Goal: Information Seeking & Learning: Stay updated

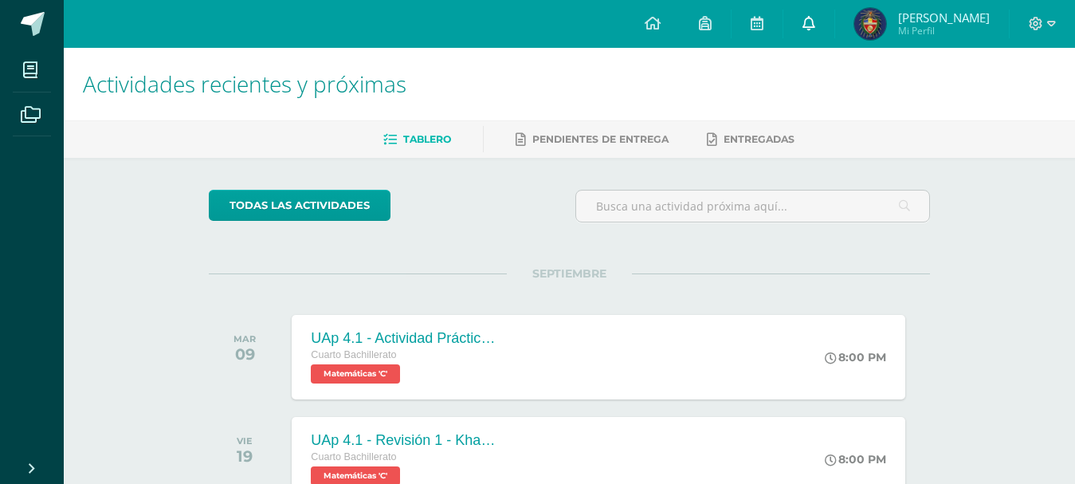
click at [834, 37] on link at bounding box center [808, 24] width 51 height 48
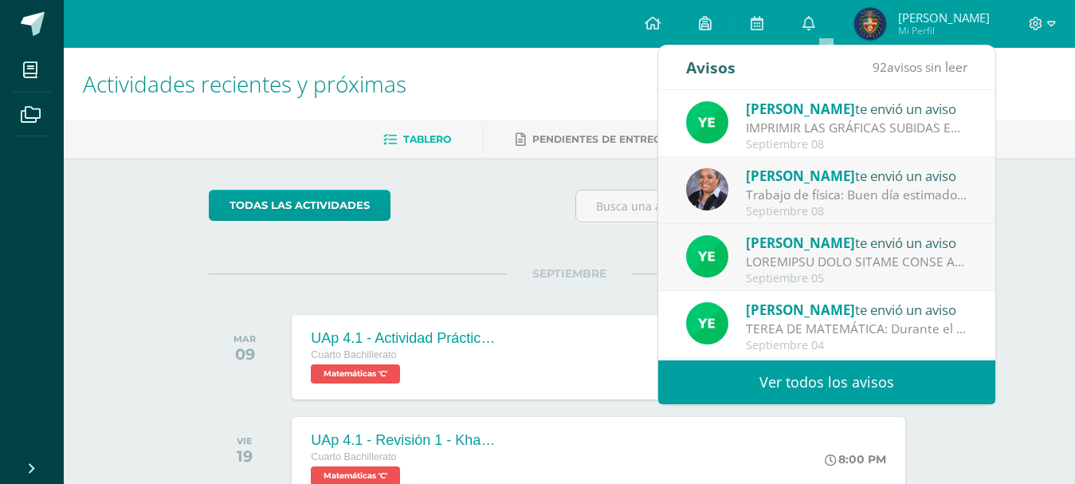
click at [817, 387] on link "Ver todos los avisos" at bounding box center [826, 382] width 337 height 44
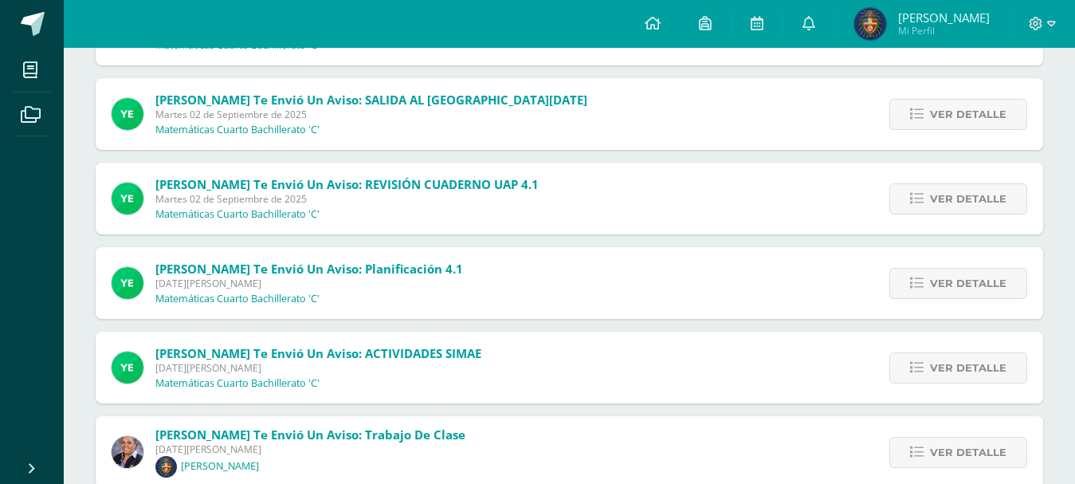
scroll to position [339, 0]
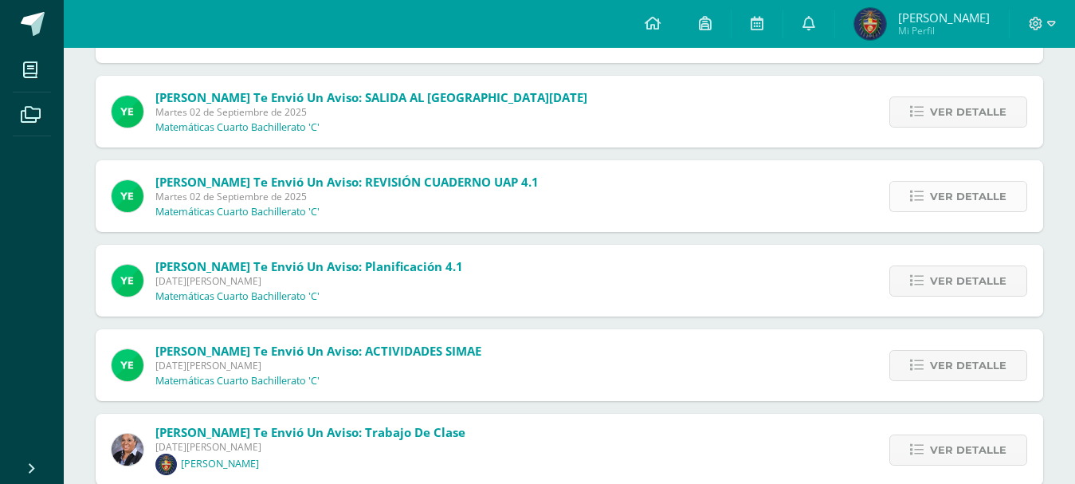
click at [932, 189] on link "Ver detalle" at bounding box center [958, 196] width 138 height 31
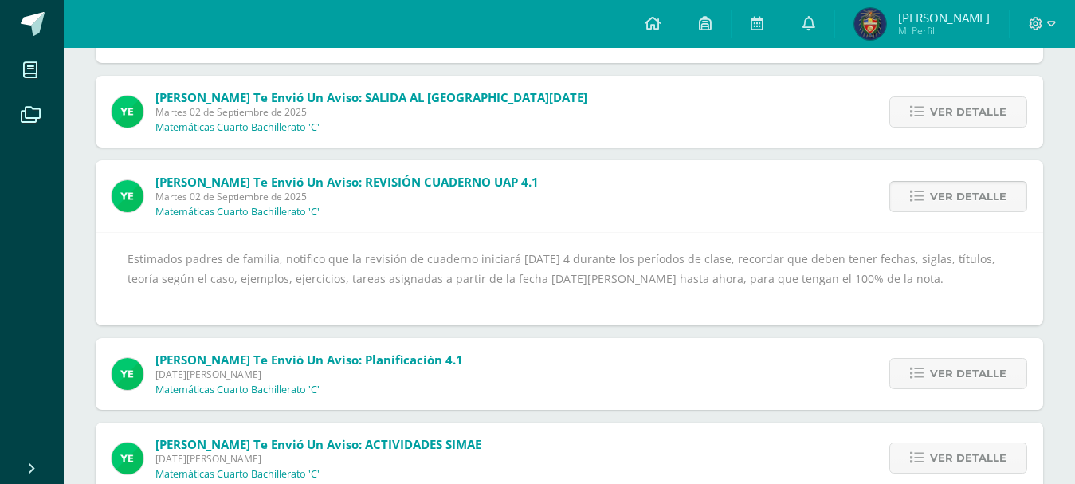
click at [956, 183] on span "Ver detalle" at bounding box center [968, 196] width 77 height 29
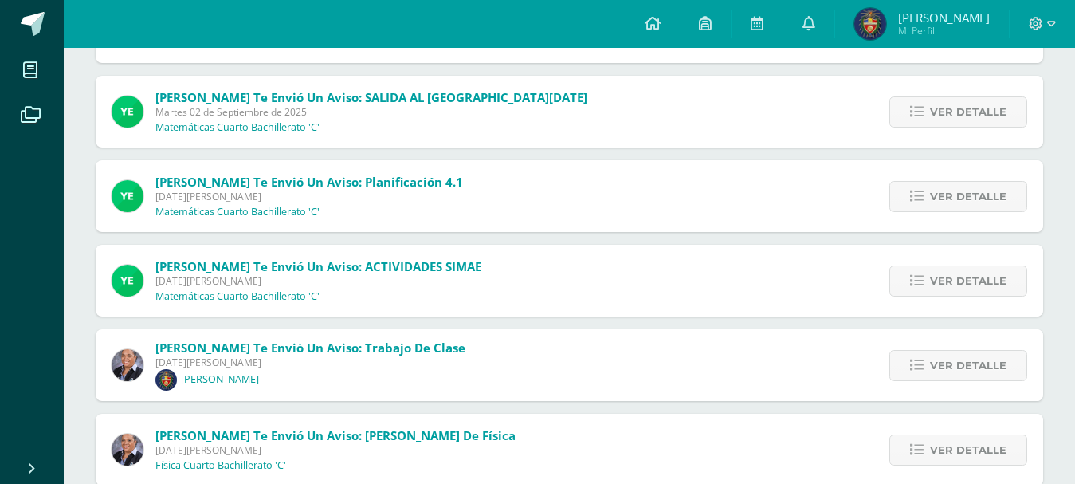
drag, startPoint x: 431, startPoint y: 18, endPoint x: 472, endPoint y: 52, distance: 53.2
click at [460, 42] on div "Configuración Cerrar sesión [PERSON_NAME] Mi Perfil Avisos 92 avisos sin leer A…" at bounding box center [569, 24] width 1011 height 48
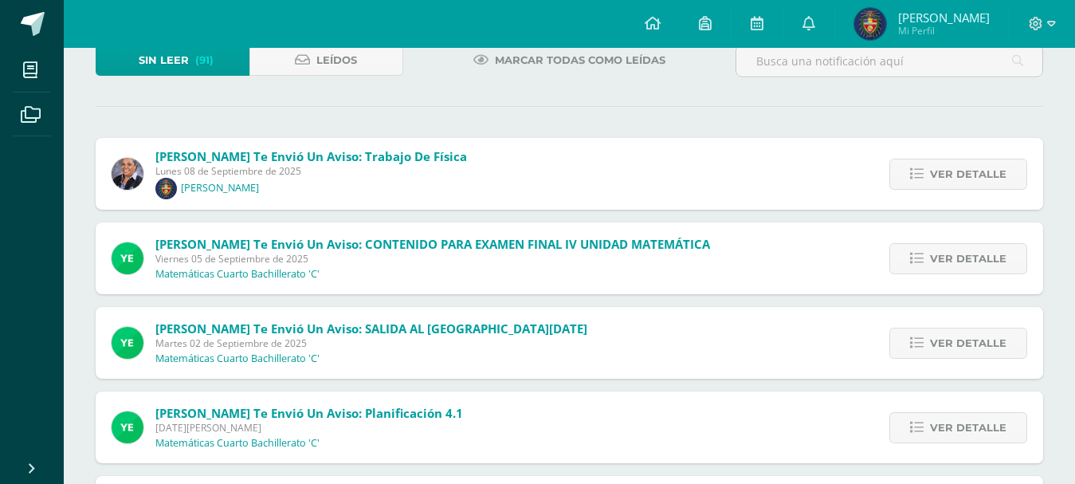
scroll to position [0, 0]
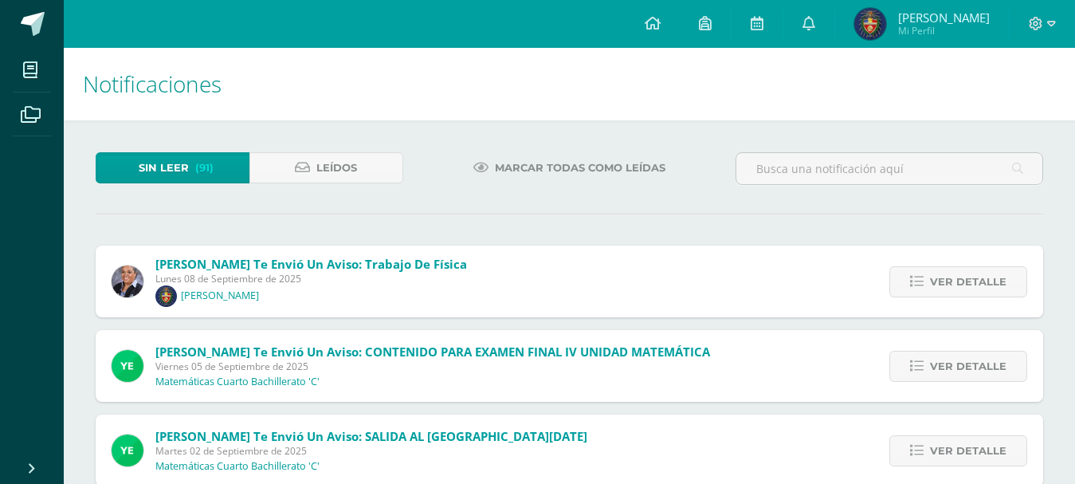
click at [627, 178] on span "Marcar todas como leídas" at bounding box center [580, 167] width 171 height 29
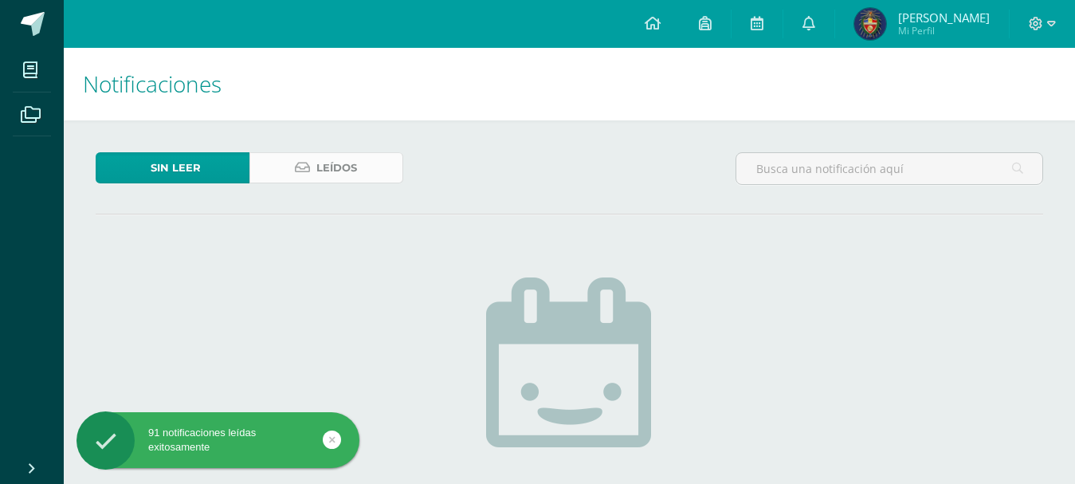
click at [308, 179] on link "Leídos" at bounding box center [326, 167] width 154 height 31
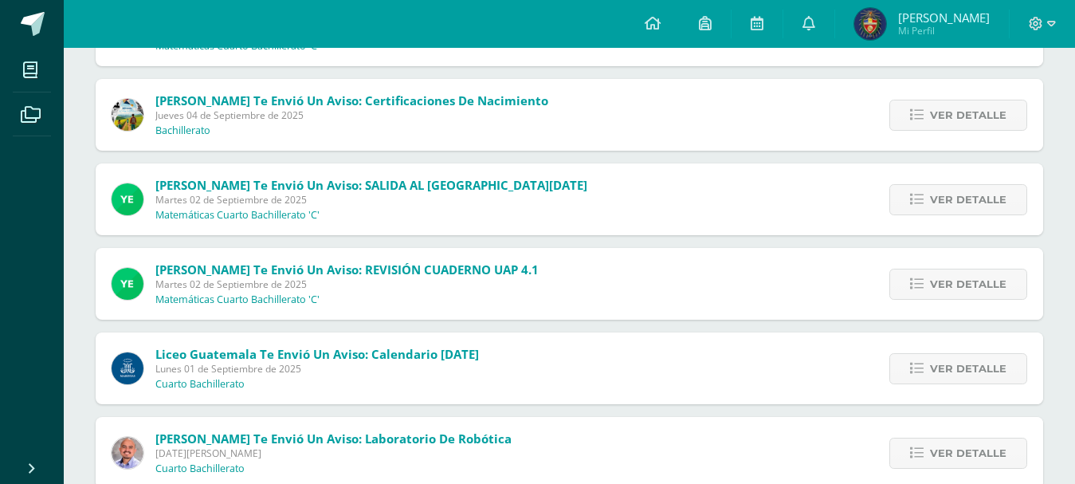
scroll to position [507, 0]
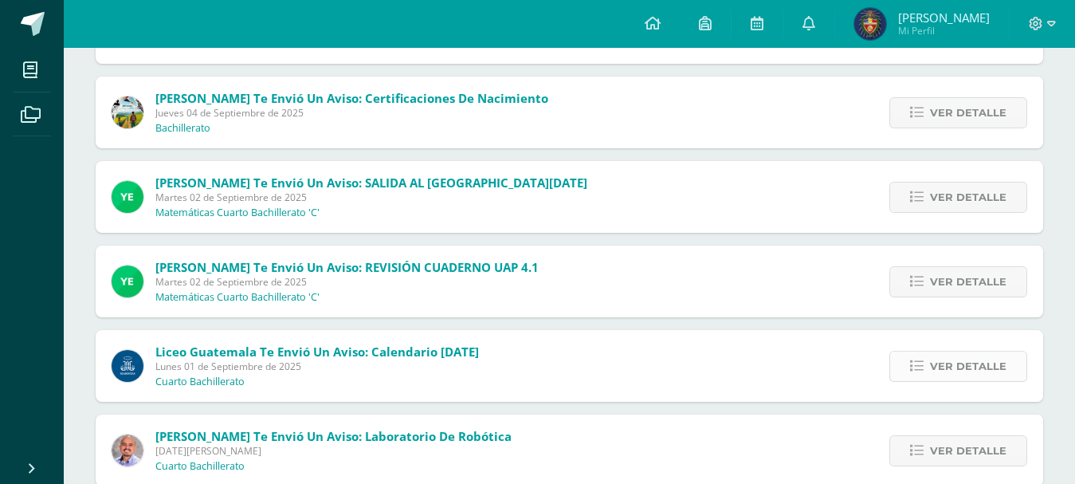
click at [928, 368] on link "Ver detalle" at bounding box center [958, 366] width 138 height 31
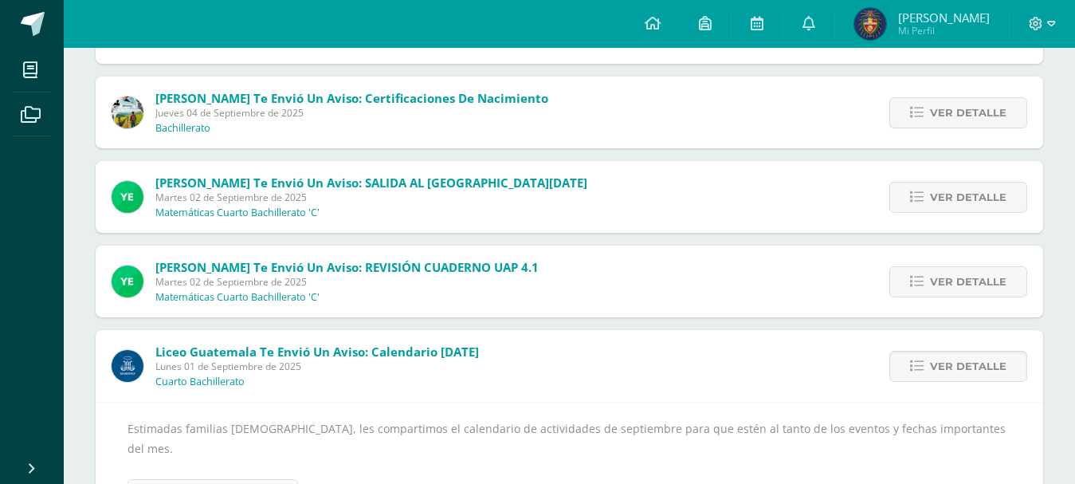
click at [562, 53] on div "Yesenia Lucero te envió un aviso: TEREA DE MATEMÁTICA Jueves 04 de Septiembre d…" at bounding box center [570, 28] width 948 height 72
click at [929, 375] on link "Ver detalle" at bounding box center [958, 366] width 138 height 31
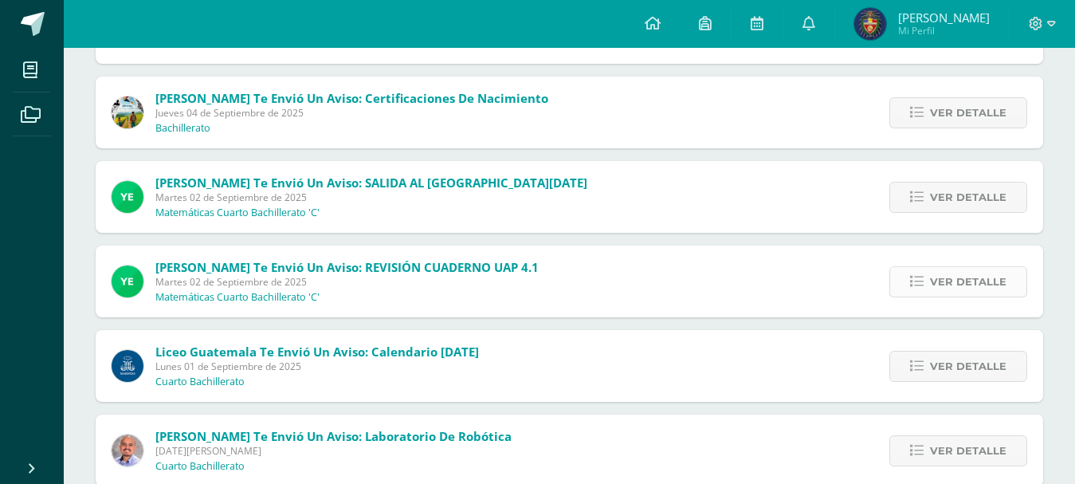
click at [953, 269] on span "Ver detalle" at bounding box center [968, 281] width 77 height 29
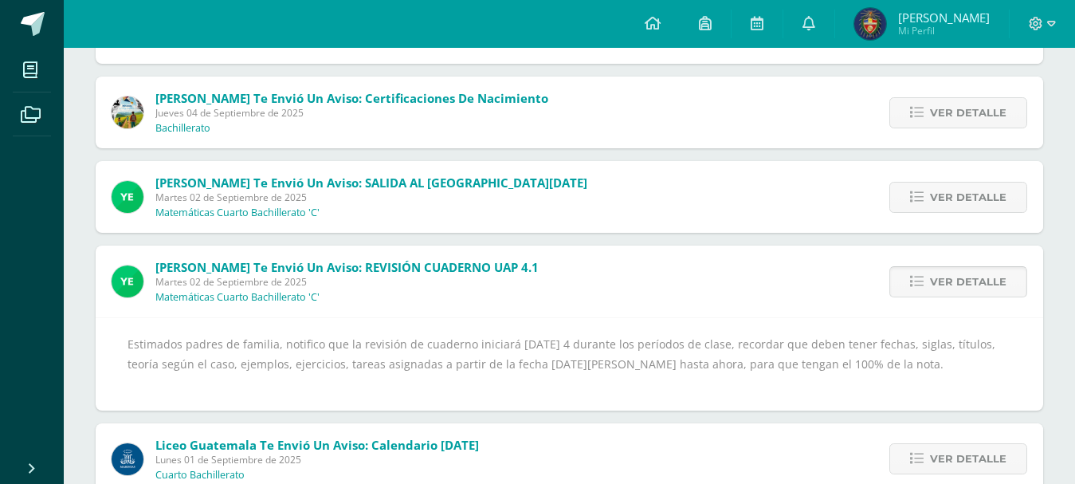
click at [953, 269] on span "Ver detalle" at bounding box center [968, 281] width 77 height 29
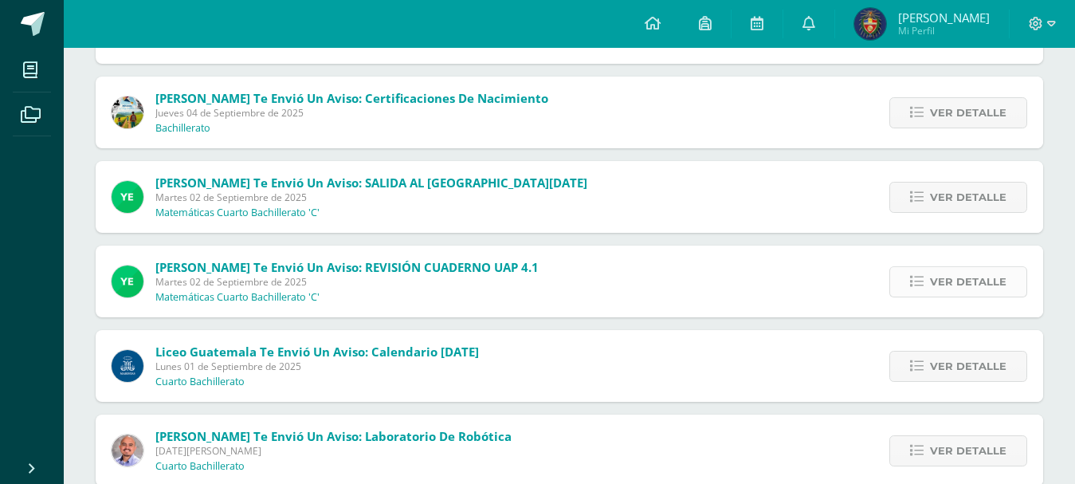
drag, startPoint x: 953, startPoint y: 269, endPoint x: 964, endPoint y: 271, distance: 11.4
click at [964, 271] on span "Ver detalle" at bounding box center [968, 281] width 77 height 29
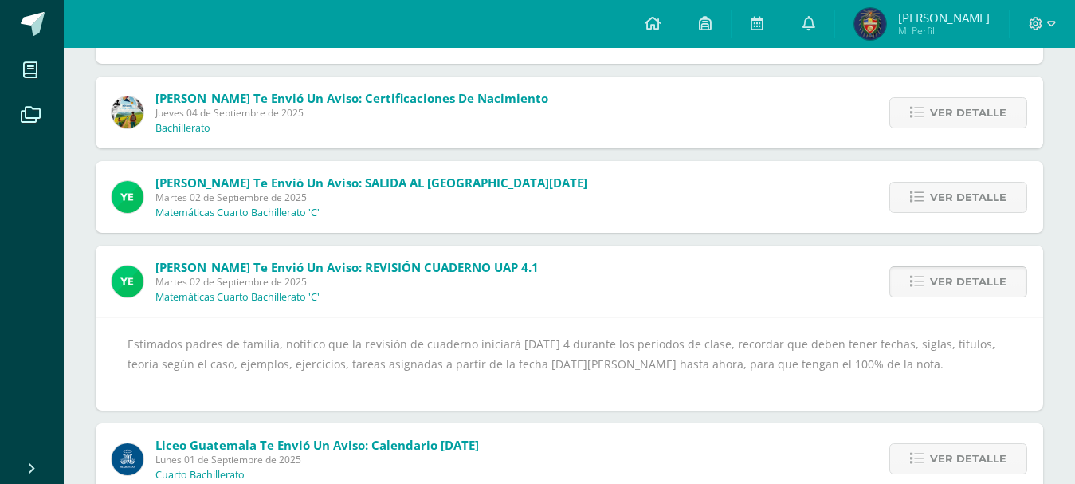
drag, startPoint x: 968, startPoint y: 295, endPoint x: 981, endPoint y: 271, distance: 27.5
click at [981, 271] on span "Ver detalle" at bounding box center [968, 281] width 77 height 29
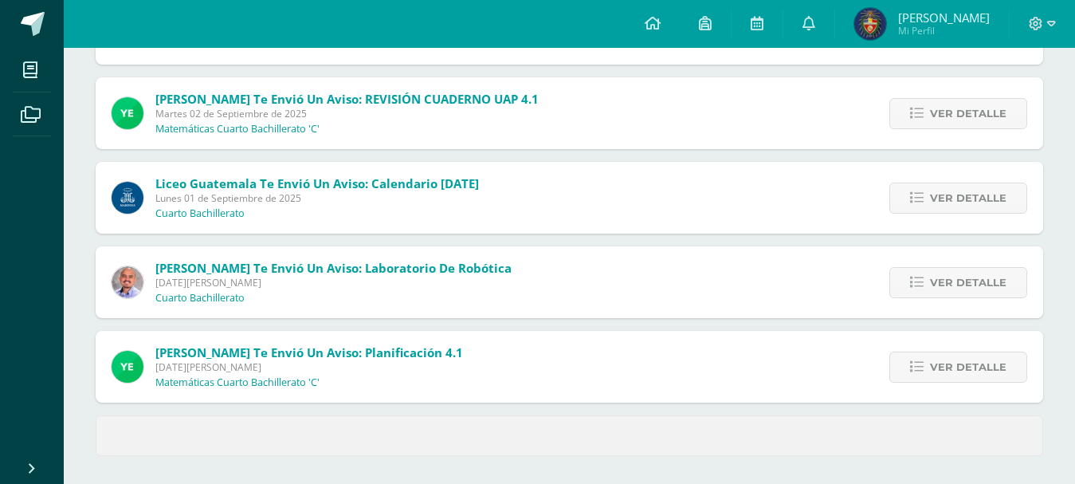
scroll to position [677, 0]
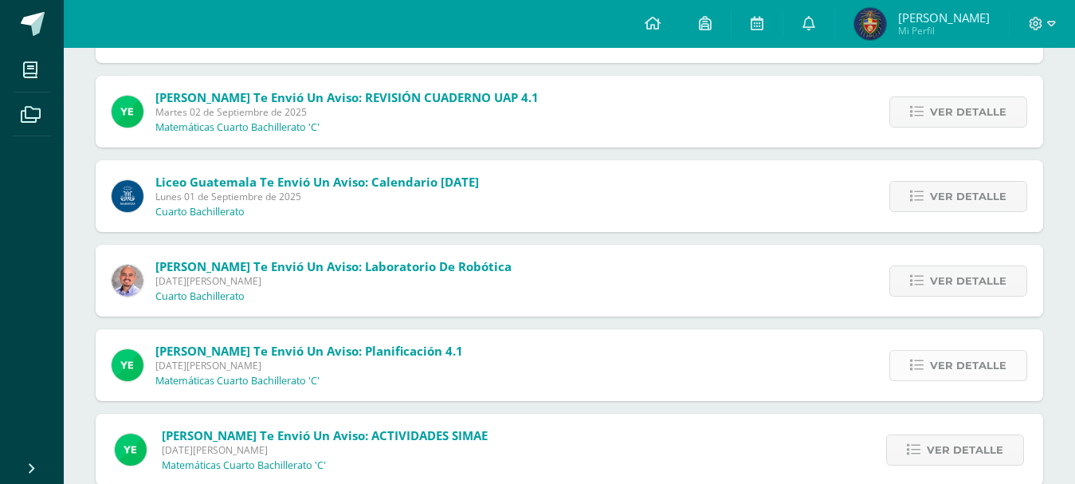
click at [924, 372] on link "Ver detalle" at bounding box center [958, 365] width 138 height 31
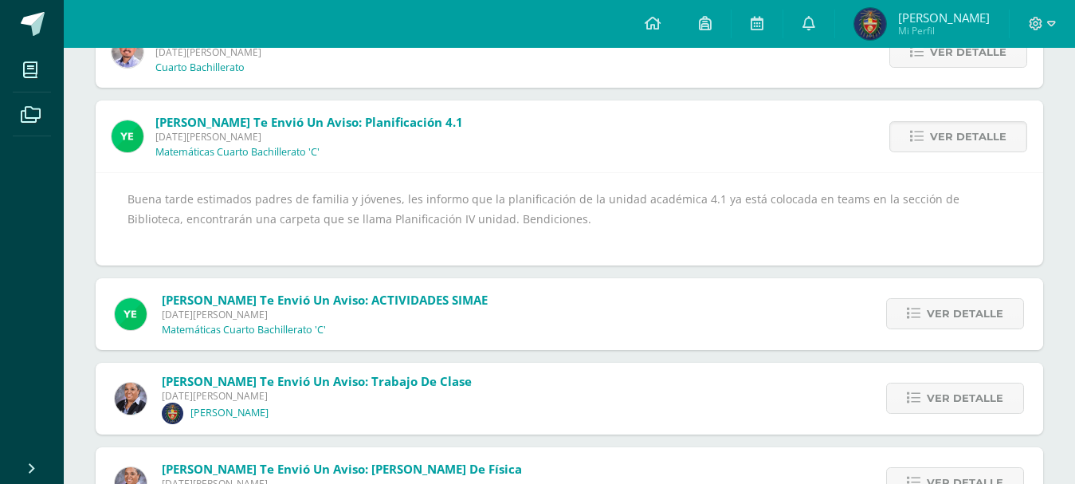
scroll to position [978, 0]
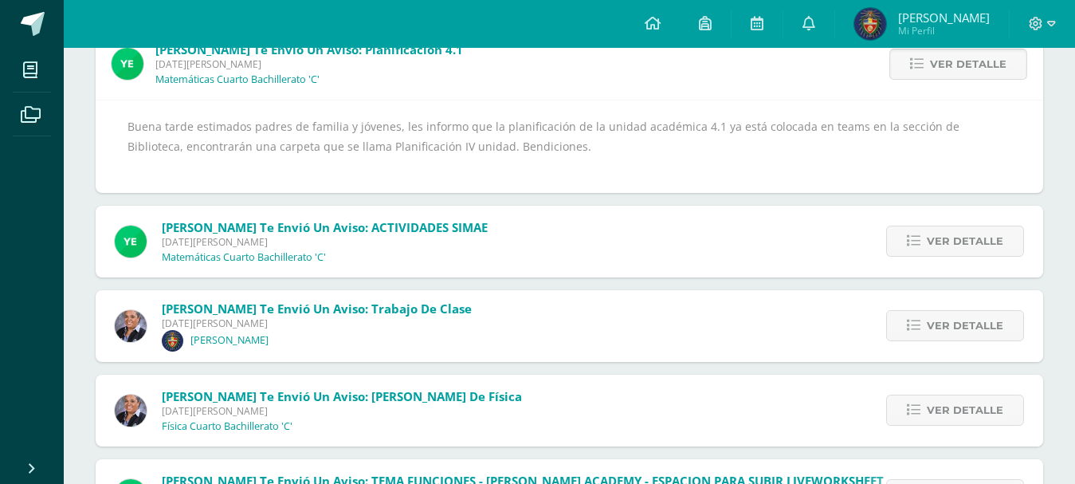
click at [929, 77] on link "Ver detalle" at bounding box center [958, 64] width 138 height 31
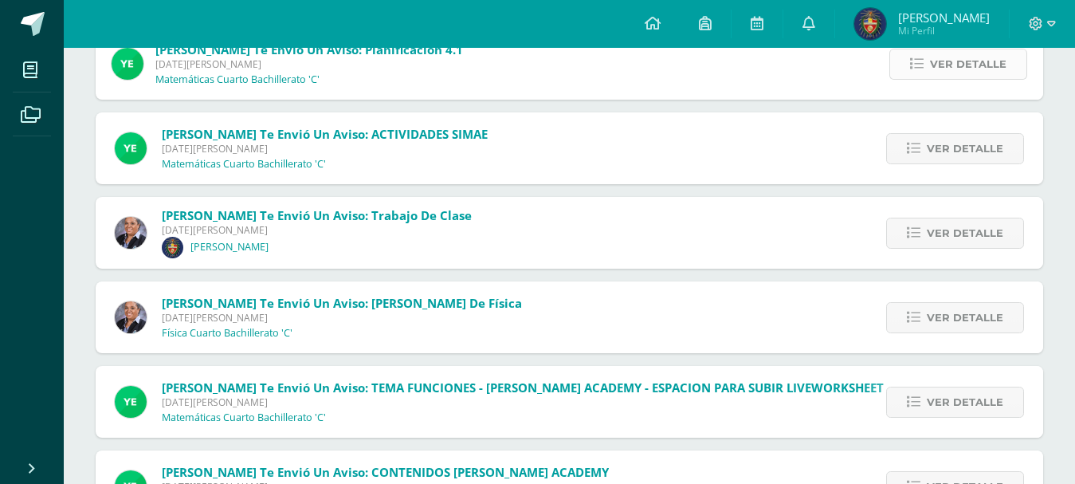
drag, startPoint x: 929, startPoint y: 77, endPoint x: 925, endPoint y: 65, distance: 13.6
click at [929, 77] on link "Ver detalle" at bounding box center [958, 64] width 138 height 31
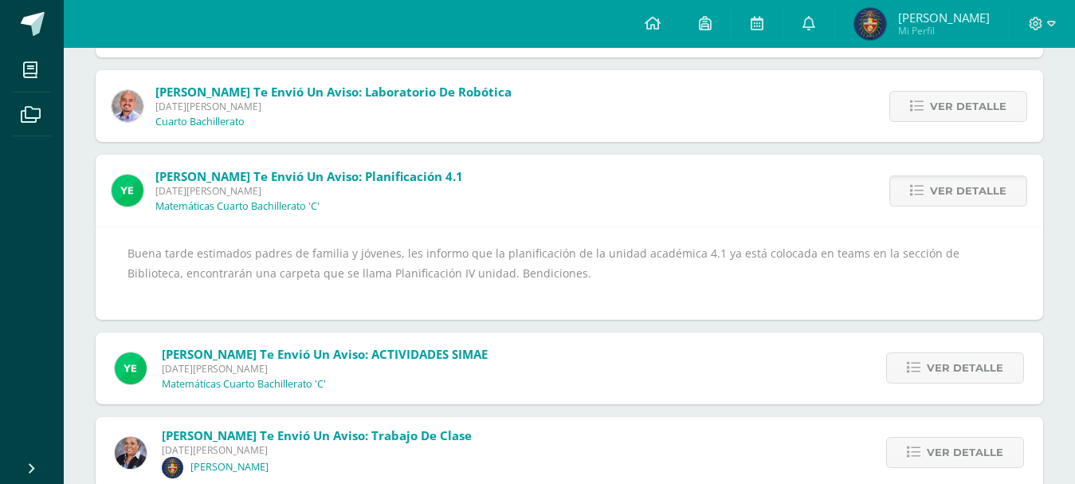
scroll to position [847, 0]
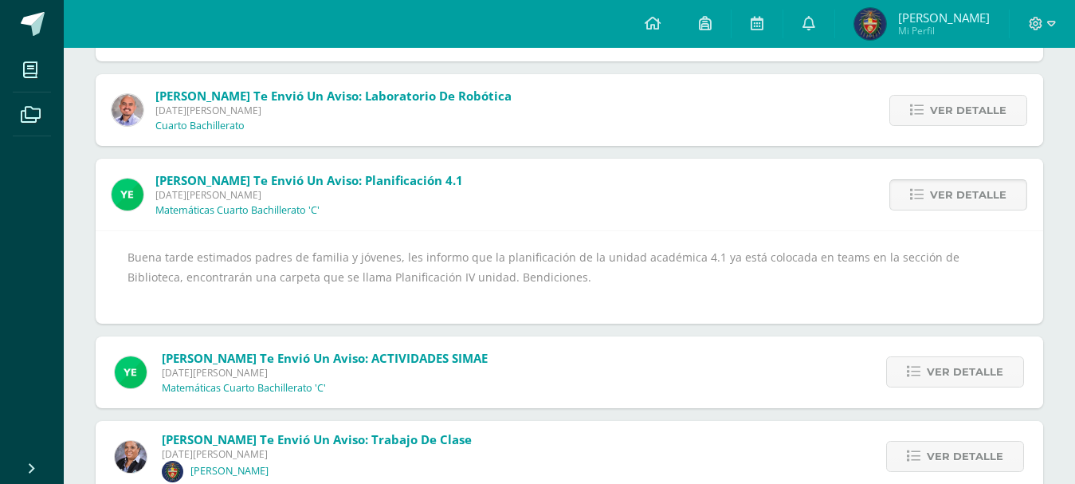
click at [933, 190] on span "Ver detalle" at bounding box center [968, 194] width 77 height 29
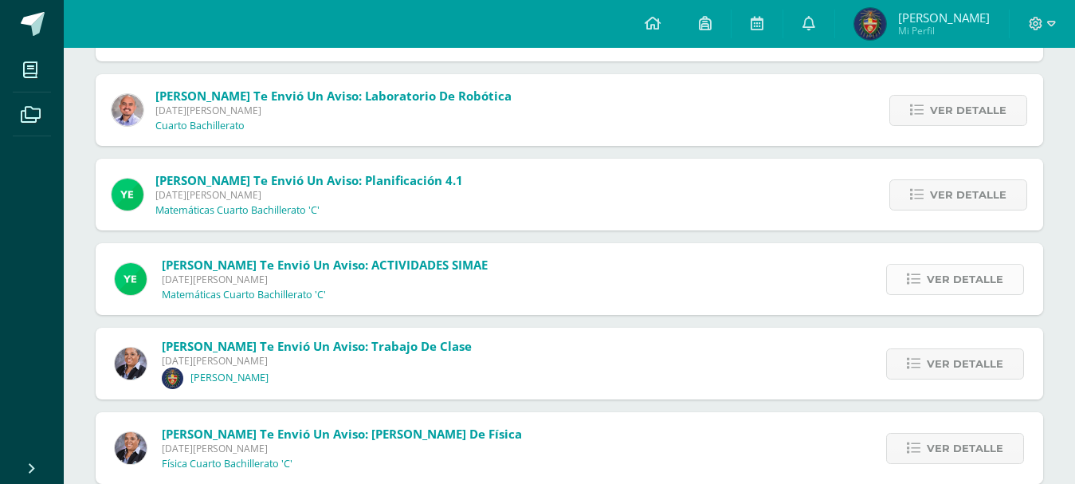
click at [928, 265] on link "Ver detalle" at bounding box center [955, 279] width 138 height 31
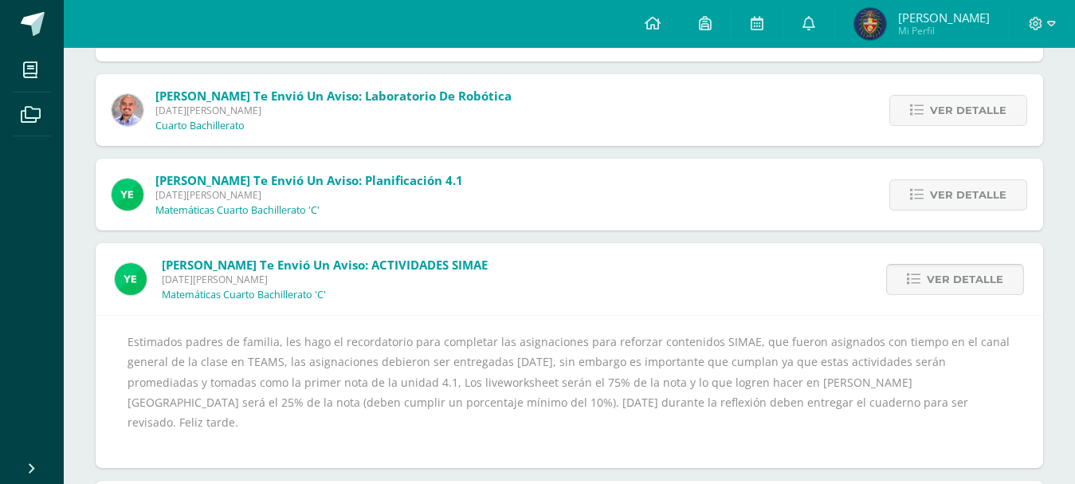
click at [928, 265] on link "Ver detalle" at bounding box center [955, 279] width 138 height 31
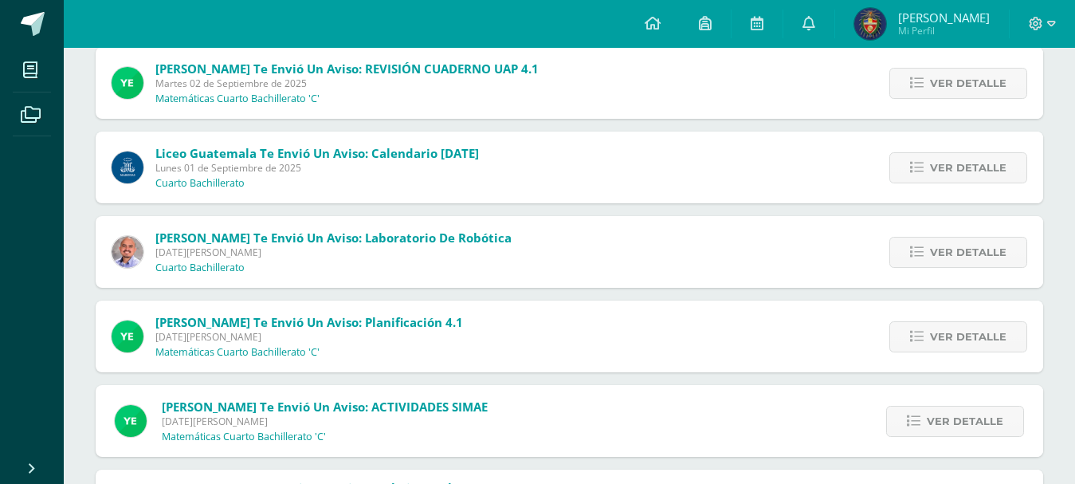
scroll to position [709, 0]
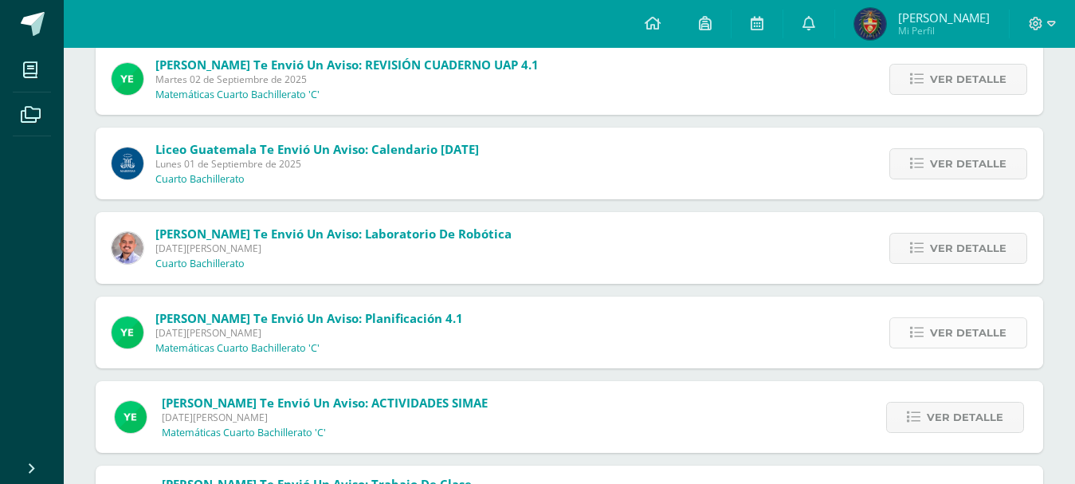
click at [964, 340] on span "Ver detalle" at bounding box center [968, 332] width 77 height 29
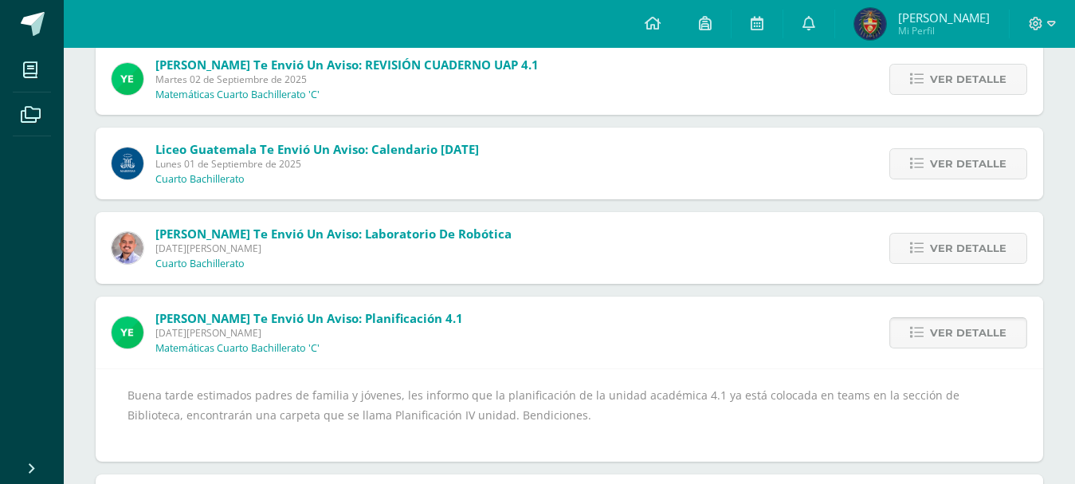
click at [964, 340] on span "Ver detalle" at bounding box center [968, 332] width 77 height 29
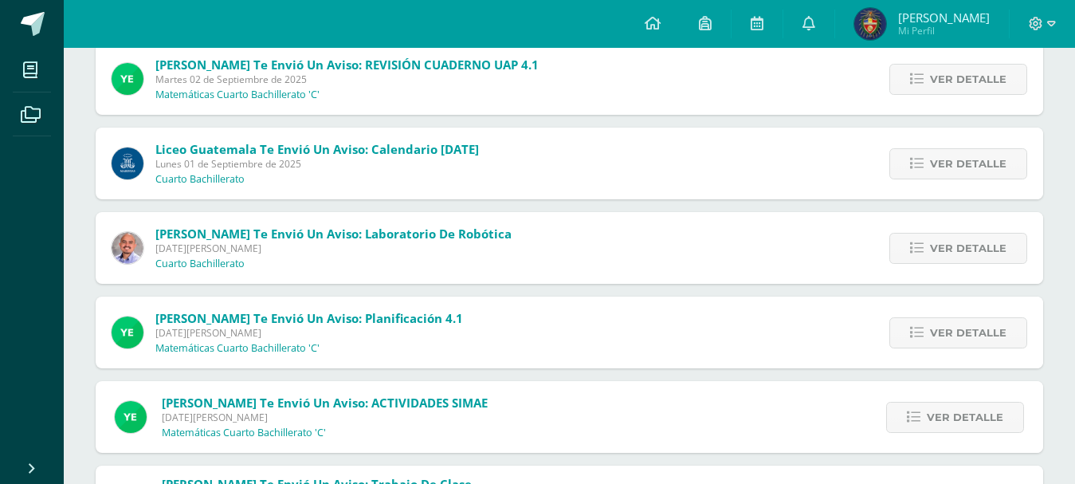
click at [923, 392] on div "Ver detalle" at bounding box center [952, 417] width 181 height 72
click at [928, 414] on link "Ver detalle" at bounding box center [955, 417] width 138 height 31
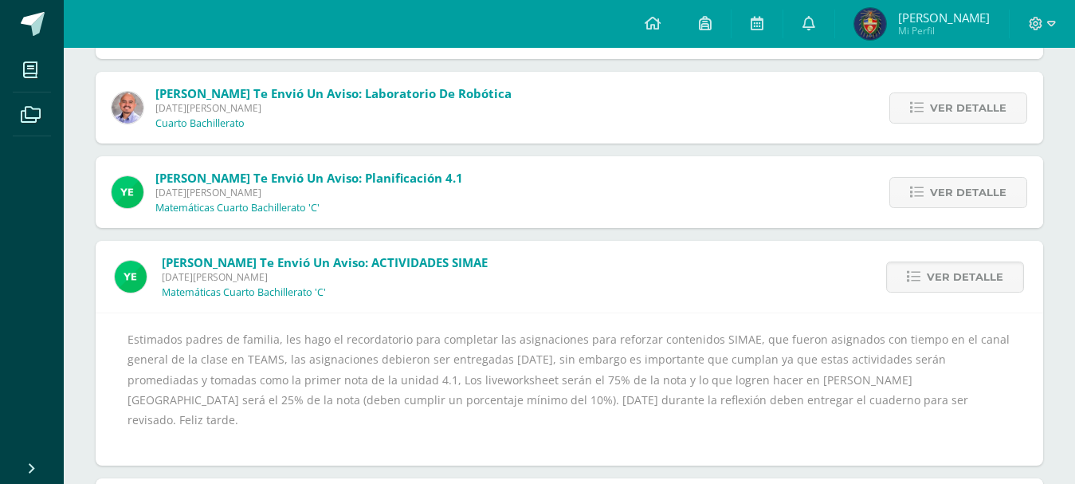
scroll to position [842, 0]
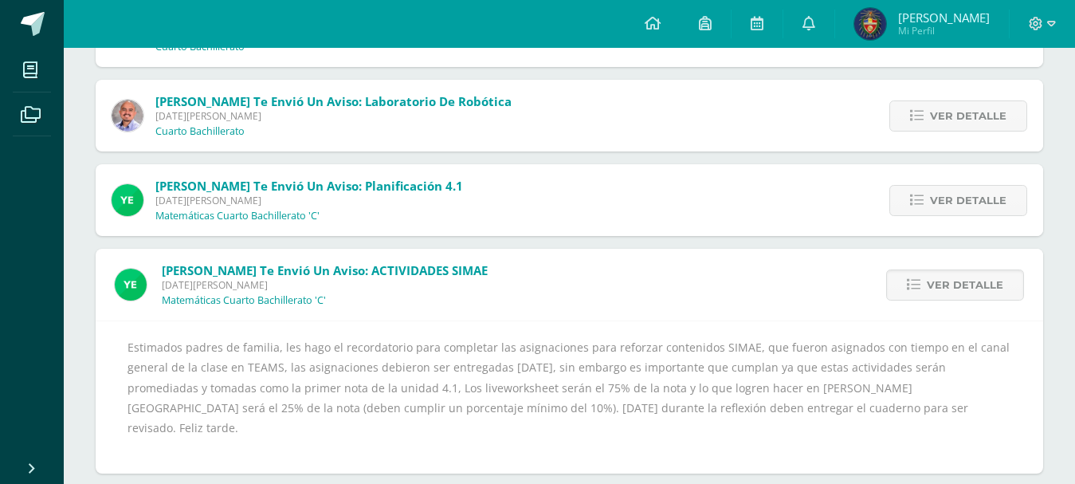
click at [903, 217] on div "Ver detalle" at bounding box center [955, 200] width 178 height 72
click at [903, 214] on link "Ver detalle" at bounding box center [958, 200] width 138 height 31
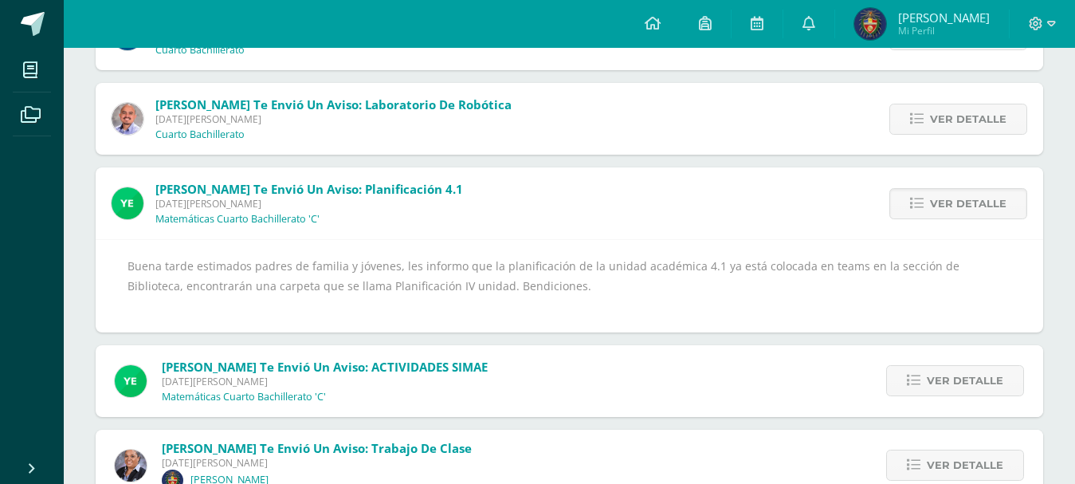
scroll to position [834, 0]
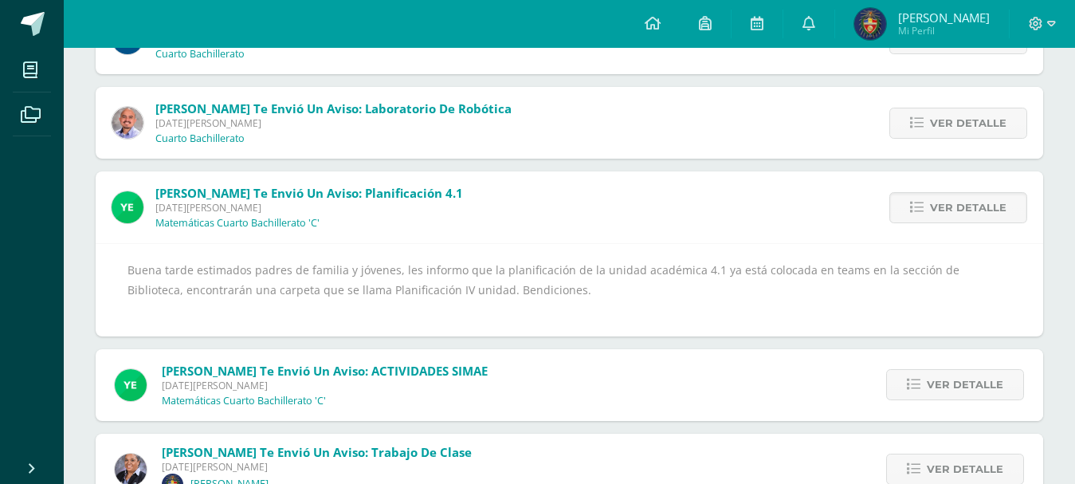
click at [1029, 219] on div "Ver detalle" at bounding box center [955, 207] width 178 height 72
click at [1015, 210] on link "Ver detalle" at bounding box center [958, 207] width 138 height 31
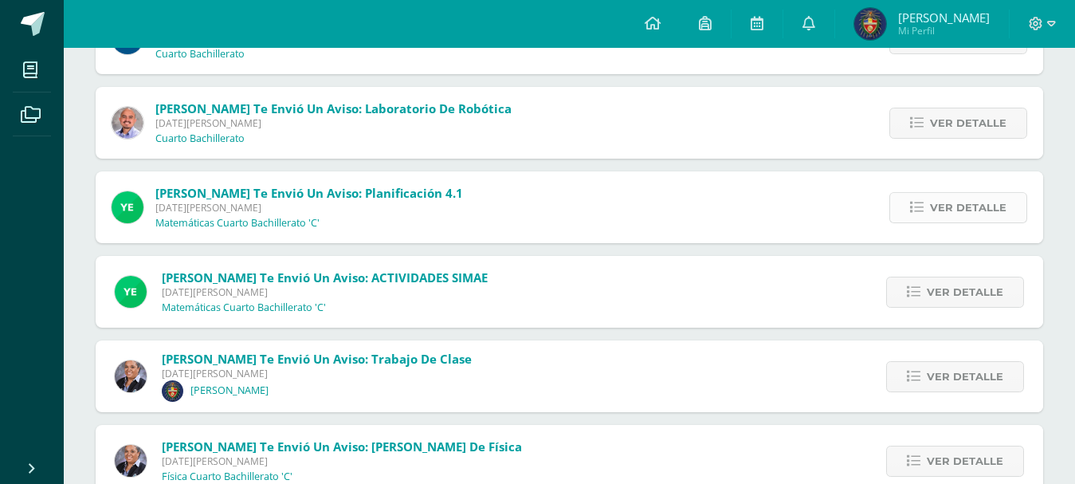
click at [1015, 210] on link "Ver detalle" at bounding box center [958, 207] width 138 height 31
